Goal: Task Accomplishment & Management: Manage account settings

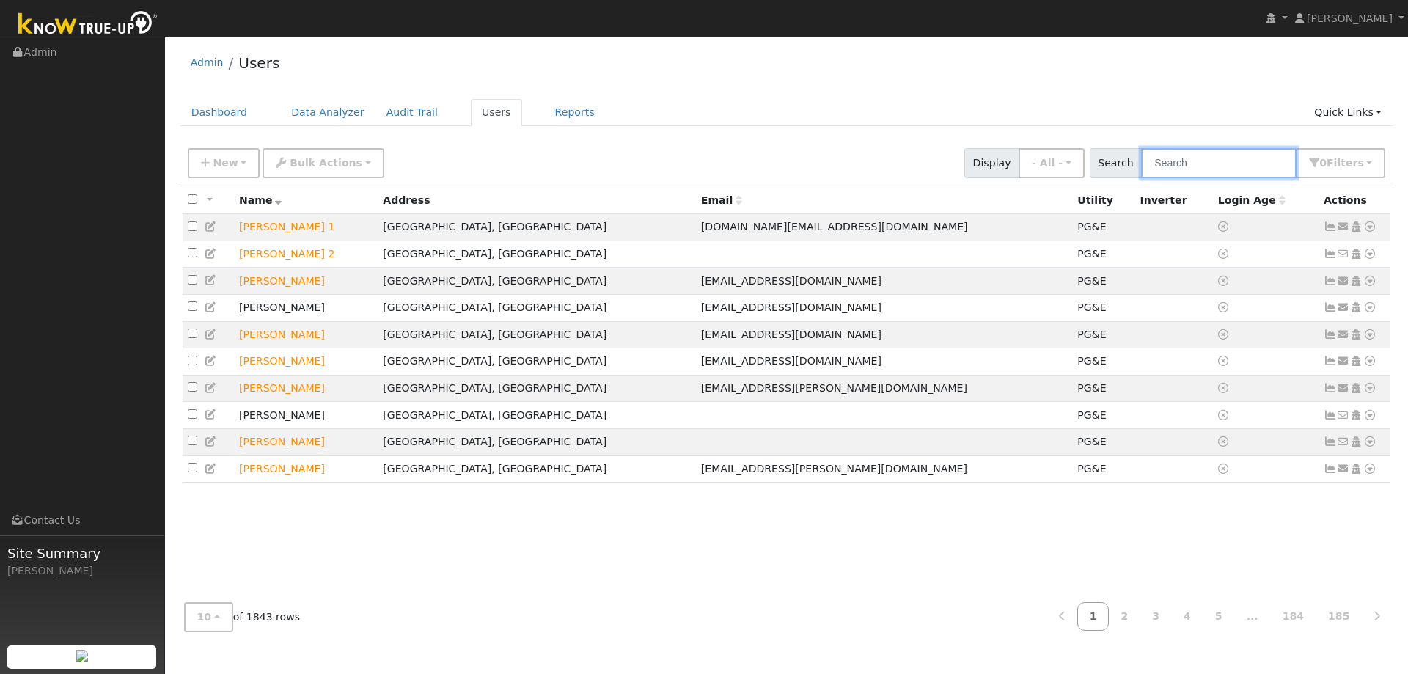
click at [1189, 167] on input "text" at bounding box center [1219, 163] width 156 height 30
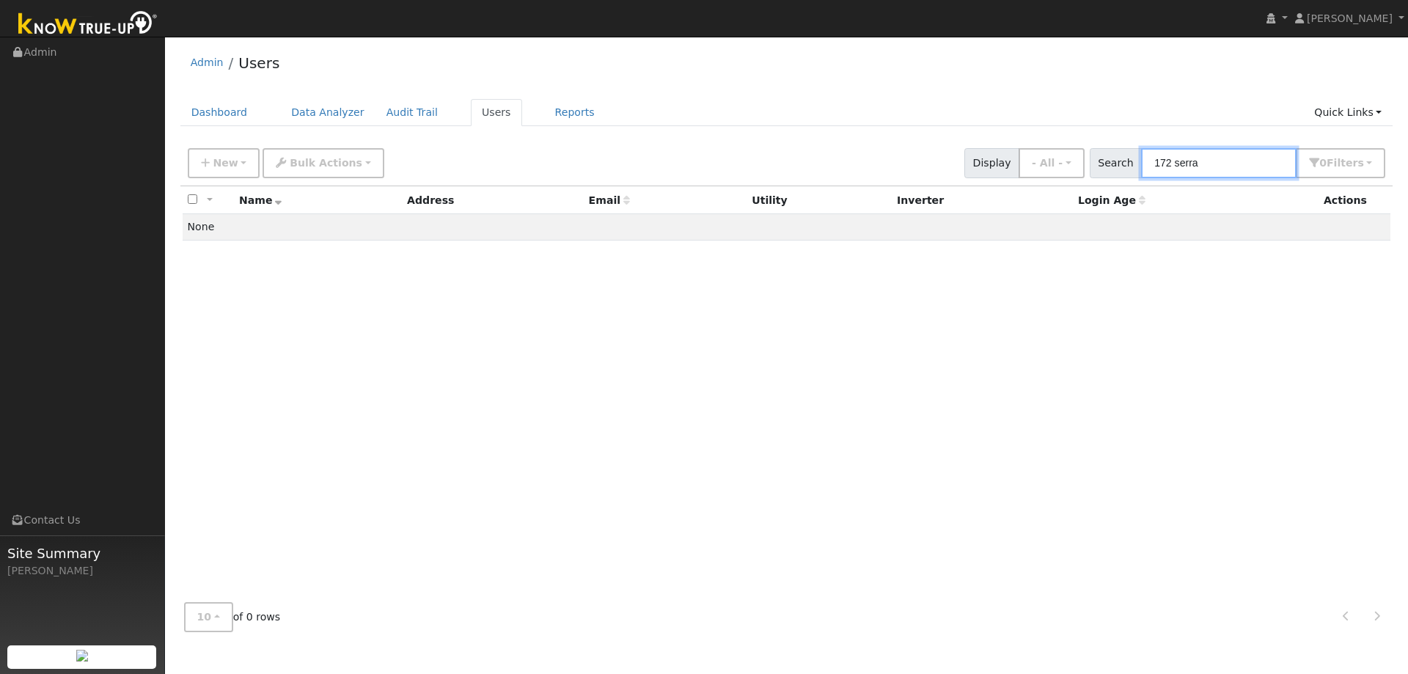
click at [1169, 159] on input "172 serra" at bounding box center [1219, 163] width 156 height 30
click at [1169, 158] on input "172 serra" at bounding box center [1219, 163] width 156 height 30
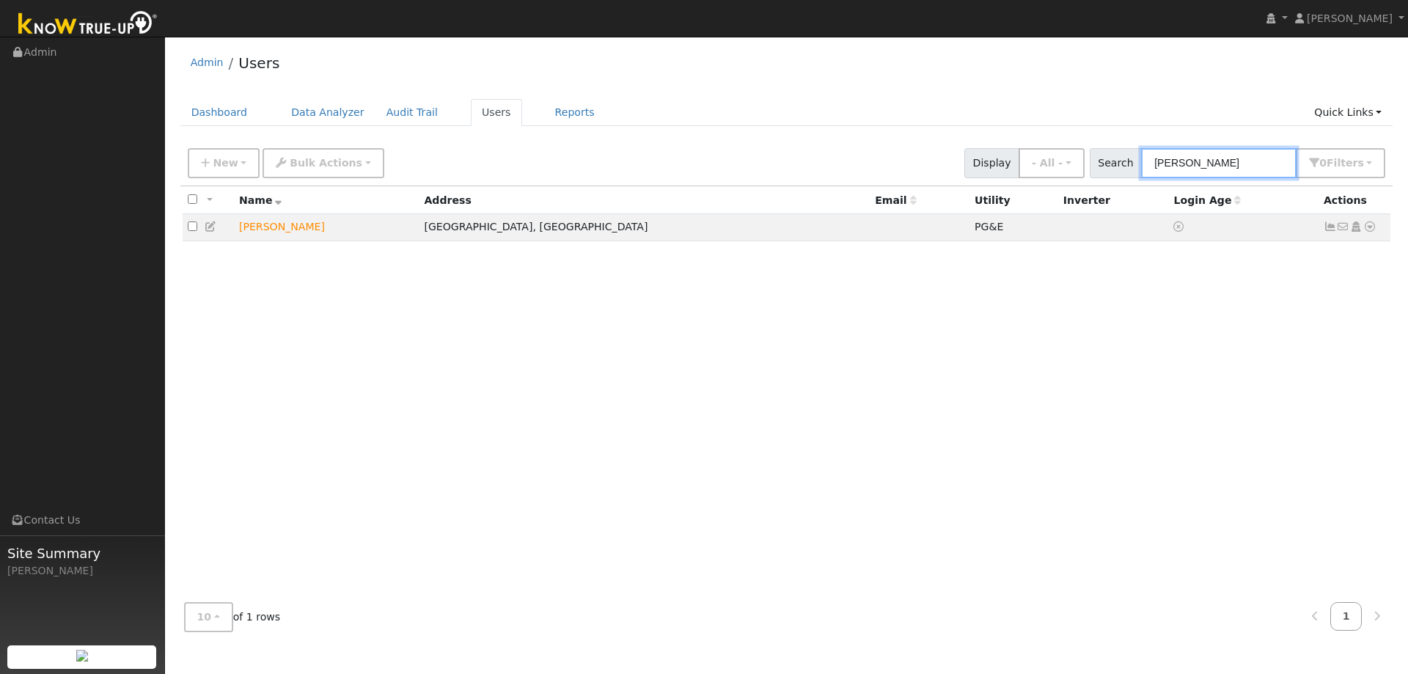
type input "[PERSON_NAME]"
click at [277, 232] on td "[PERSON_NAME]" at bounding box center [327, 227] width 186 height 27
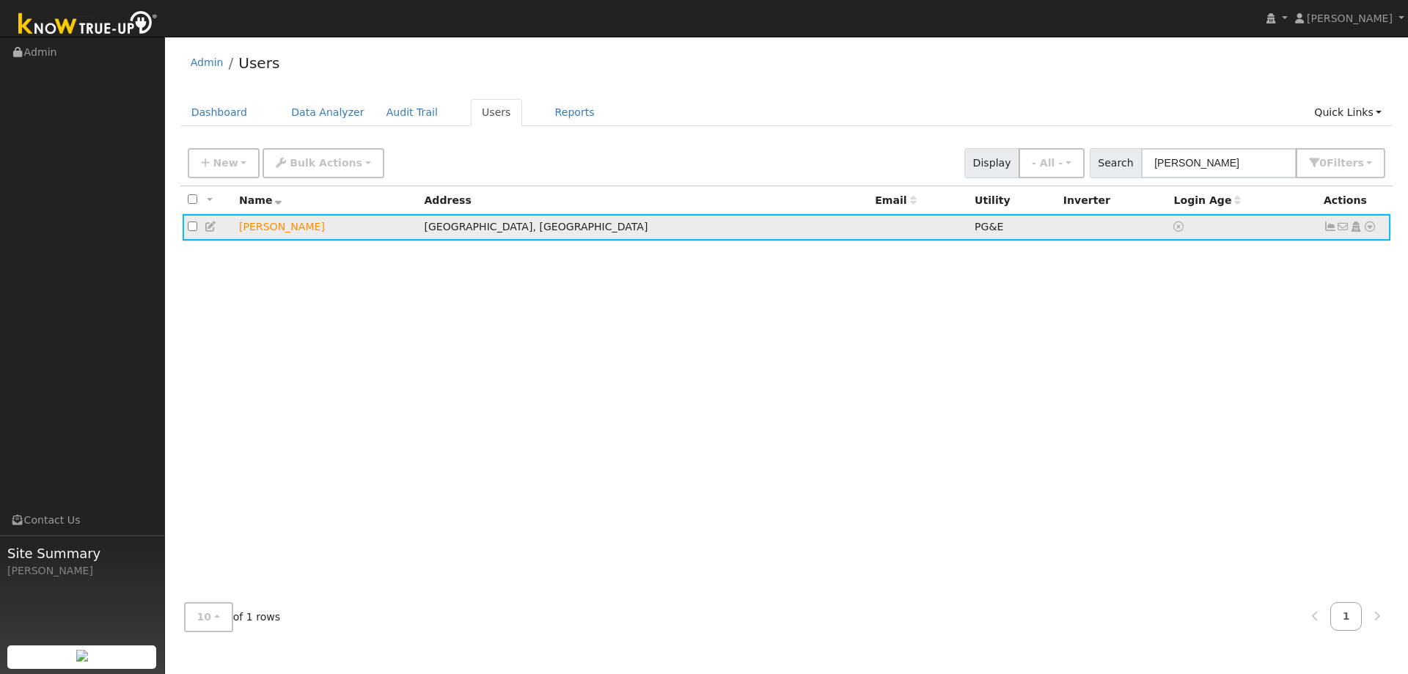
click at [351, 222] on td "[PERSON_NAME]" at bounding box center [327, 227] width 186 height 27
click at [350, 222] on td "[PERSON_NAME]" at bounding box center [327, 227] width 186 height 27
click at [293, 213] on table "All None All on page None on page Name Address Email Utility Inverter Login Age…" at bounding box center [787, 213] width 1209 height 54
click at [293, 213] on th "Name" at bounding box center [327, 199] width 186 height 27
click at [300, 233] on td "[PERSON_NAME]" at bounding box center [327, 227] width 186 height 27
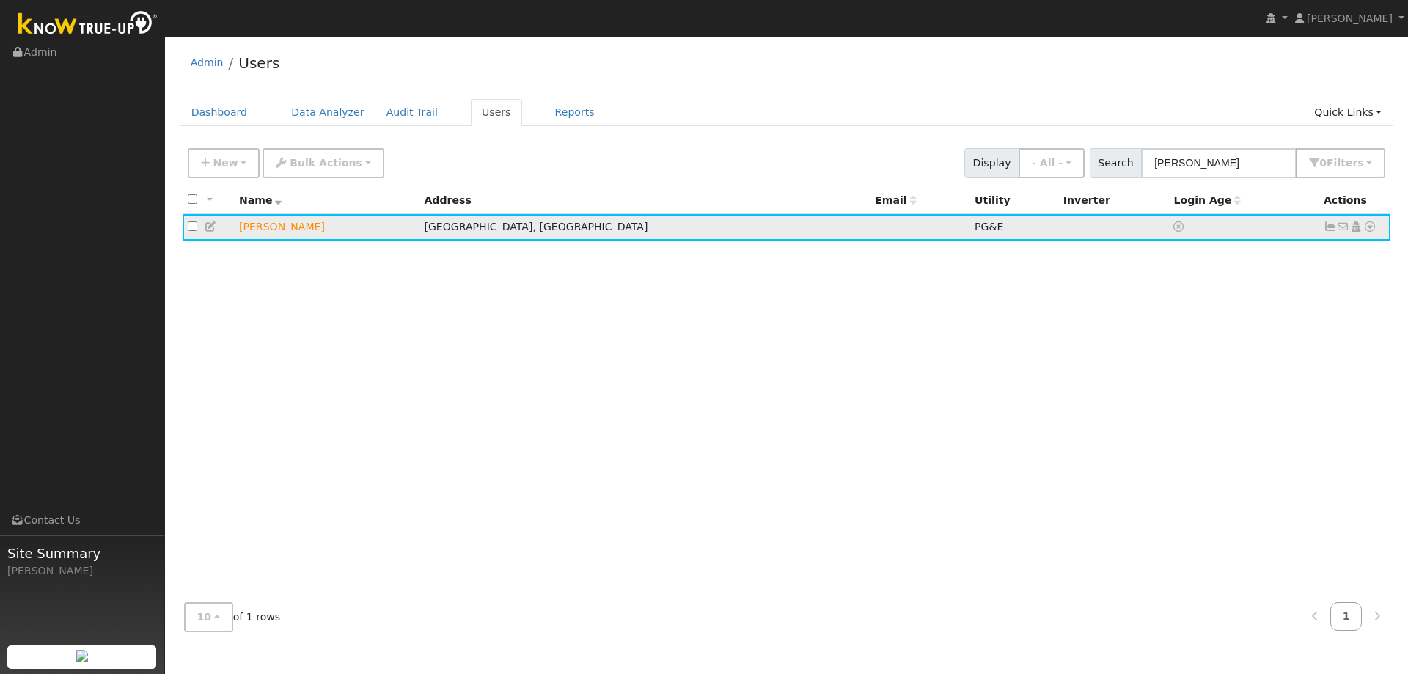
click at [300, 233] on td "[PERSON_NAME]" at bounding box center [327, 227] width 186 height 27
click at [1326, 227] on icon at bounding box center [1330, 227] width 13 height 10
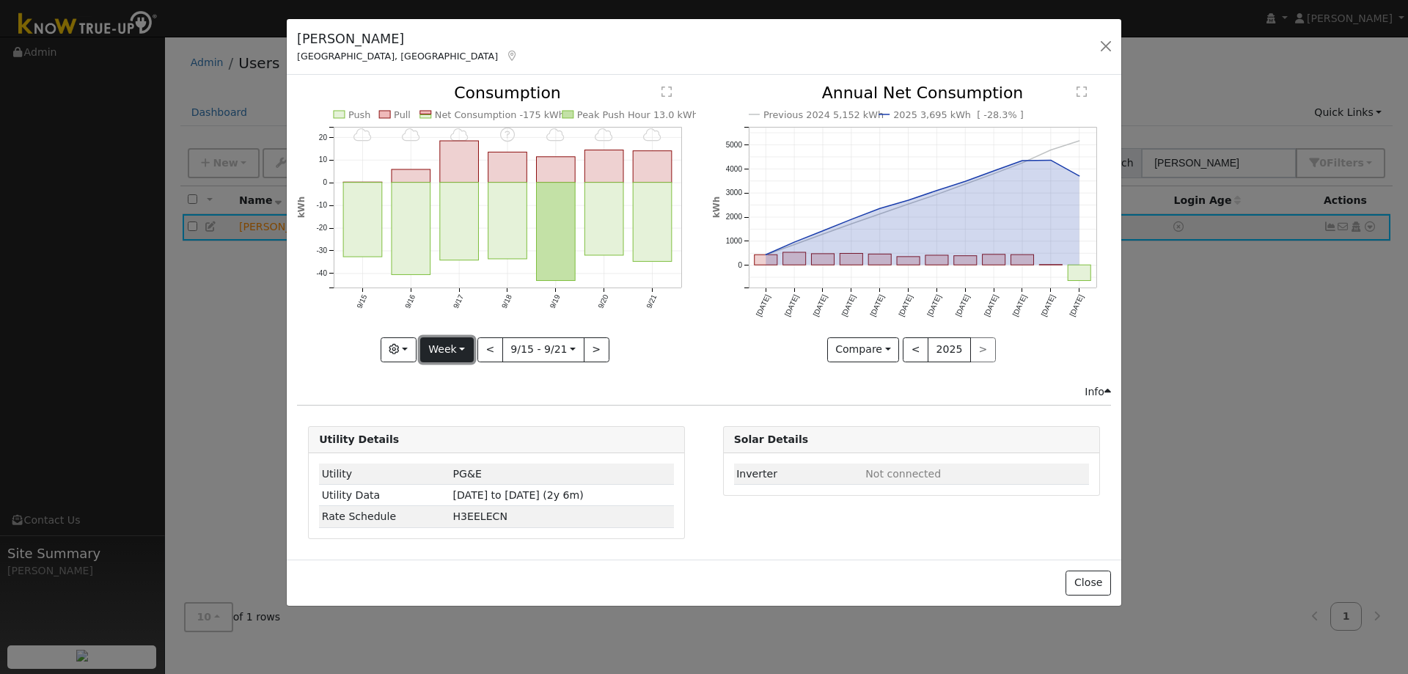
click at [464, 355] on button "Week" at bounding box center [447, 349] width 54 height 25
click at [473, 375] on link "Day" at bounding box center [472, 380] width 102 height 21
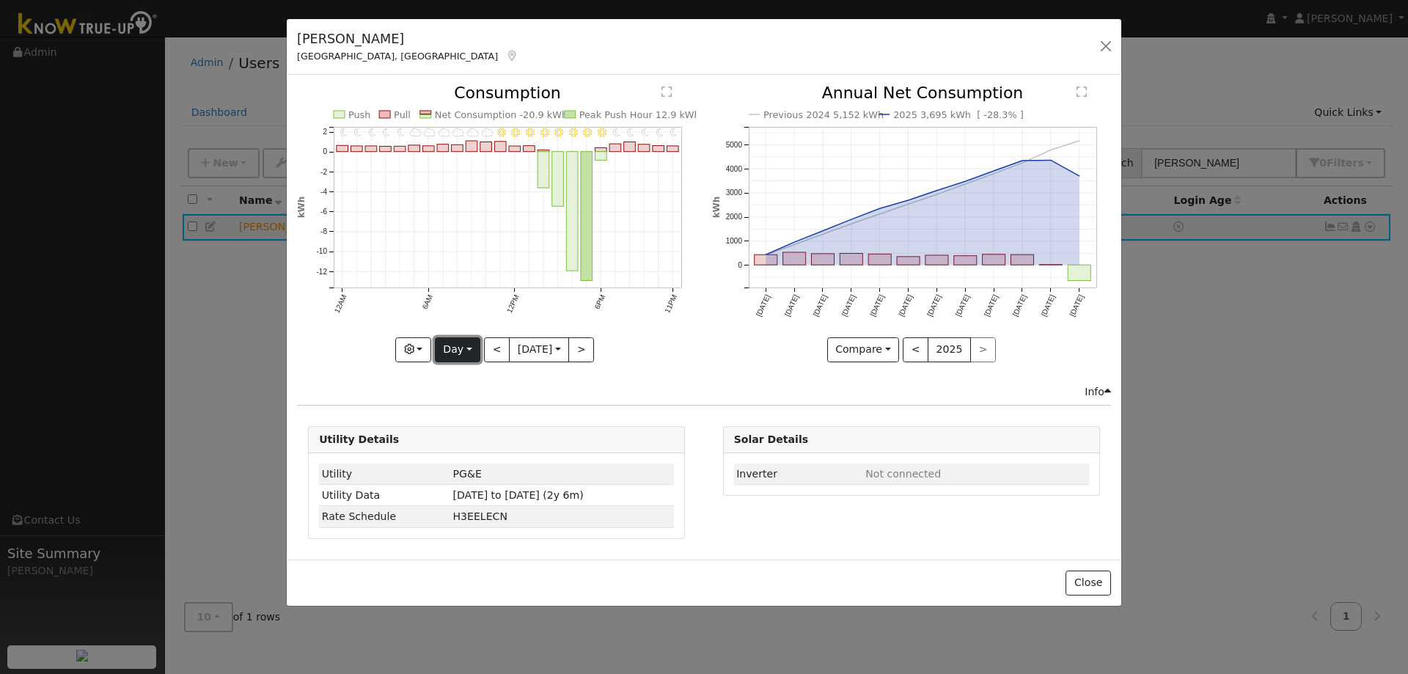
click at [467, 344] on button "Day" at bounding box center [457, 349] width 45 height 25
click at [458, 417] on link "Month" at bounding box center [487, 421] width 102 height 21
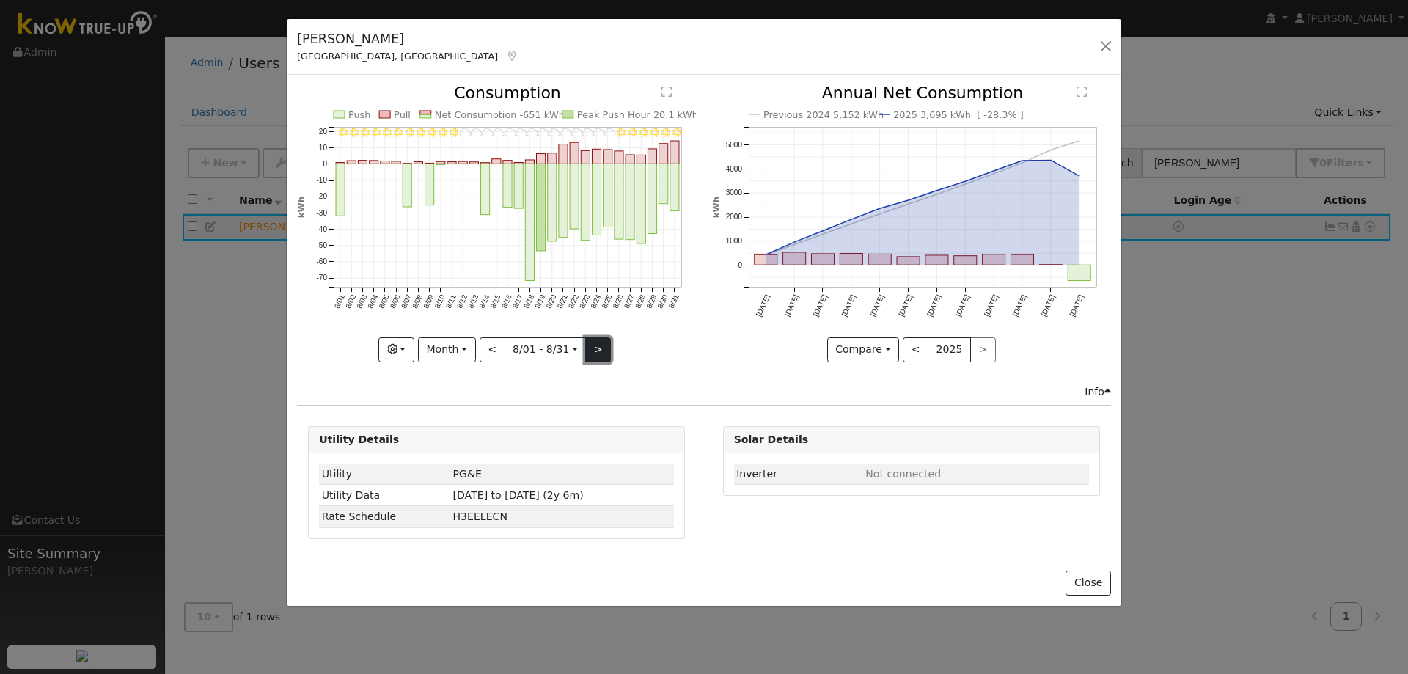
click at [604, 351] on button ">" at bounding box center [598, 349] width 26 height 25
type input "[DATE]"
